Goal: Task Accomplishment & Management: Use online tool/utility

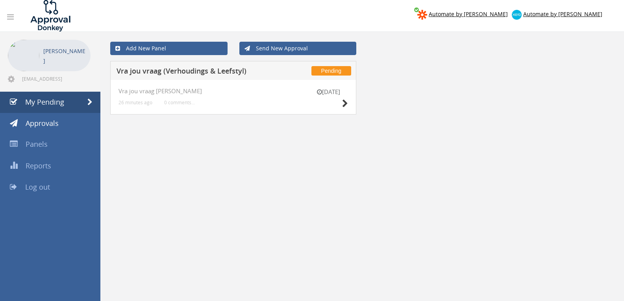
click at [349, 101] on div "10 Sep Vra jou vraag V-L 26 minutes ago 0 comments..." at bounding box center [233, 97] width 246 height 35
click at [346, 104] on icon at bounding box center [345, 104] width 6 height 8
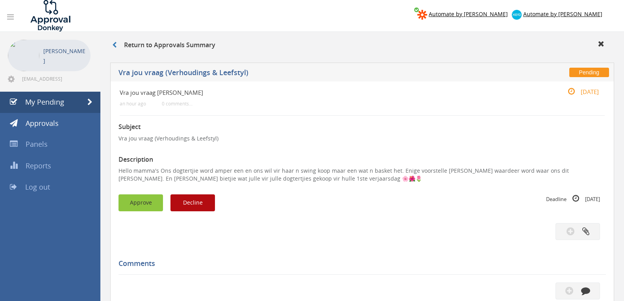
click at [154, 202] on button "Approve" at bounding box center [141, 203] width 45 height 17
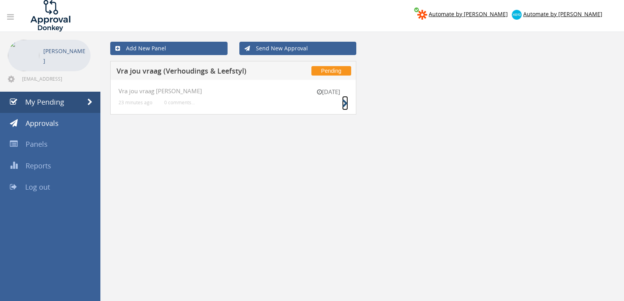
click at [344, 103] on icon at bounding box center [345, 104] width 6 height 8
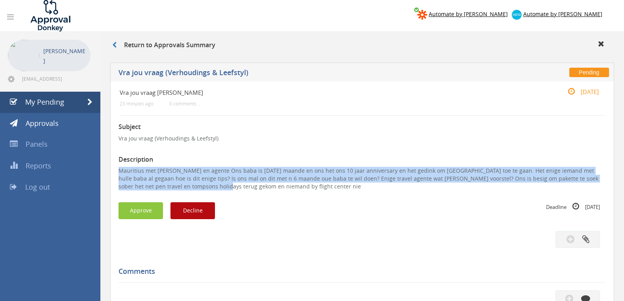
drag, startPoint x: 174, startPoint y: 187, endPoint x: 115, endPoint y: 171, distance: 61.4
click at [115, 171] on div "Vra jou vraag [PERSON_NAME] 23 minutes ago 0 comments... [DATE] Subject Vra jou…" at bounding box center [362, 261] width 504 height 359
copy p "Mauritius met n baba en agente Ons baba is [DATE] maande en ons het ons 10 jaar…"
